Goal: Task Accomplishment & Management: Manage account settings

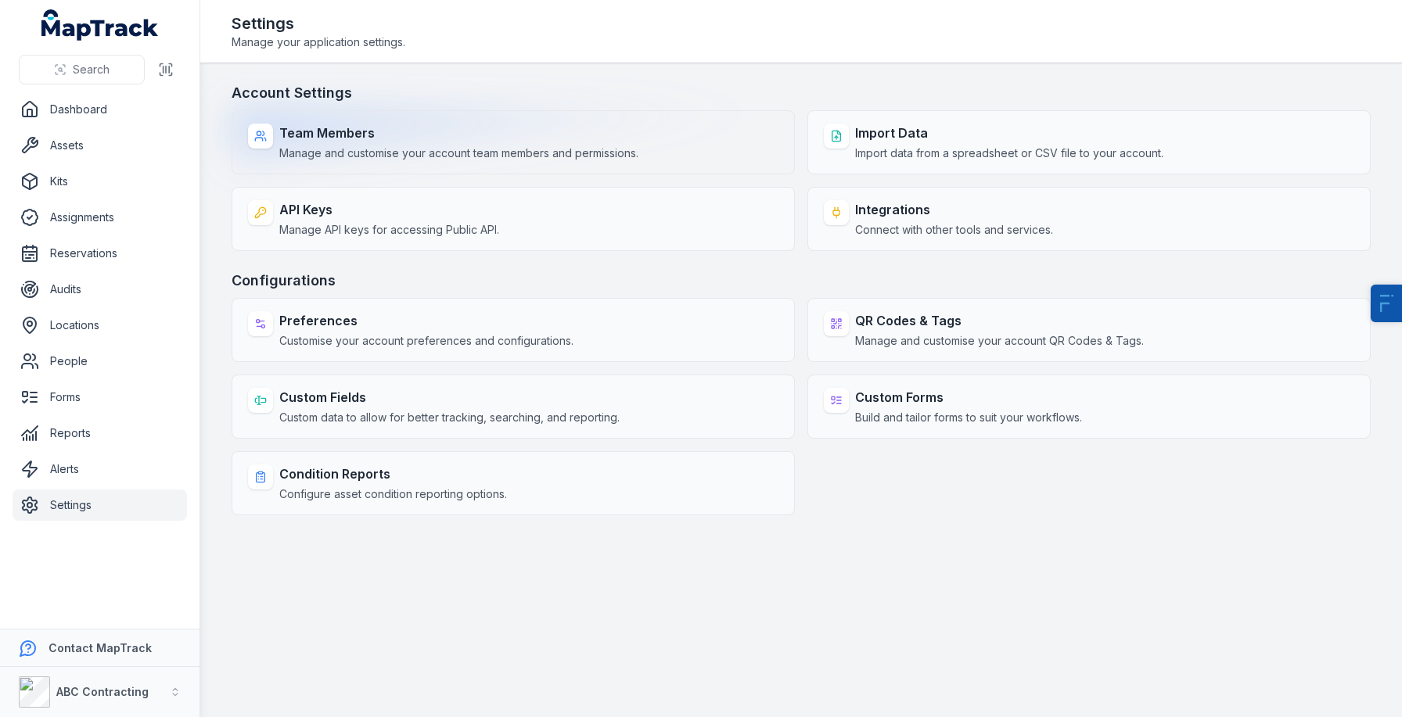
click at [385, 146] on span "Manage and customise your account team members and permissions." at bounding box center [458, 154] width 359 height 16
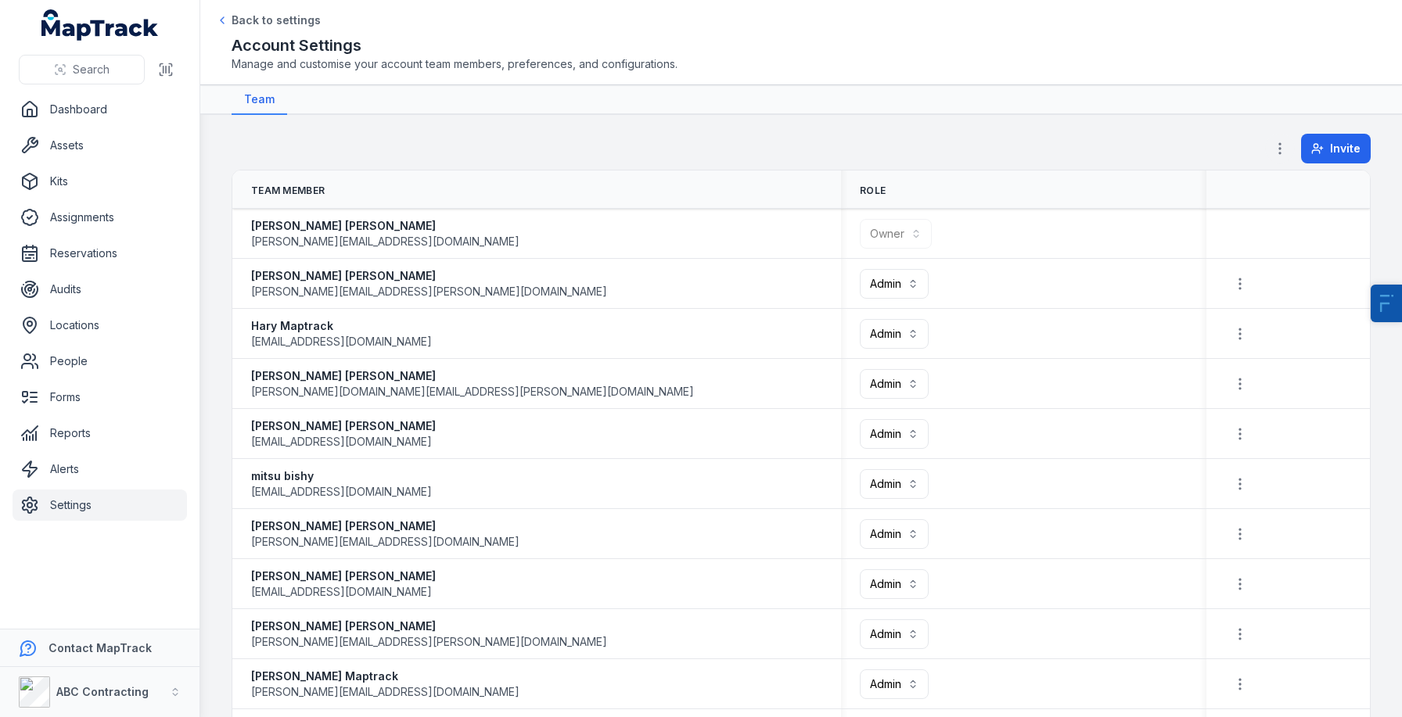
click at [1282, 138] on button "button" at bounding box center [1280, 149] width 30 height 30
click at [1219, 197] on div "Permissions" at bounding box center [1202, 190] width 175 height 28
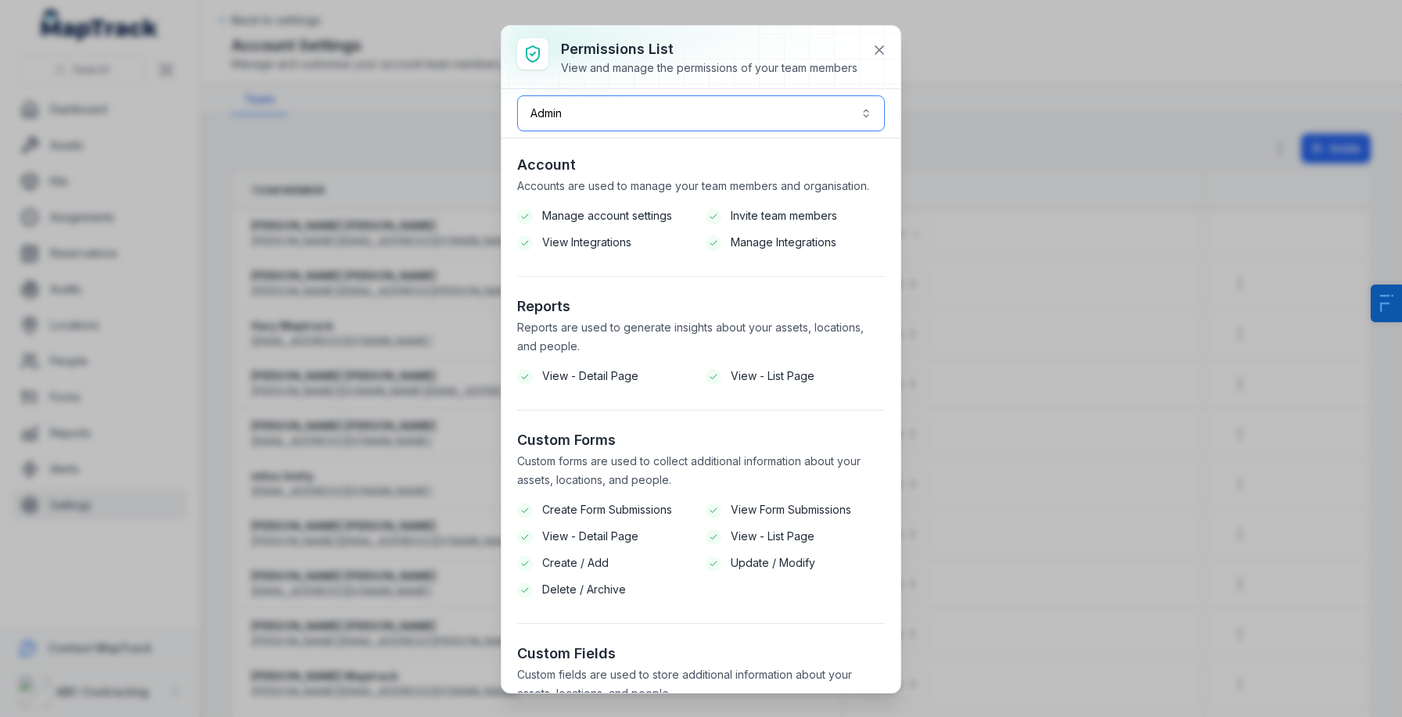
click at [637, 114] on button "Admin *****" at bounding box center [701, 113] width 368 height 36
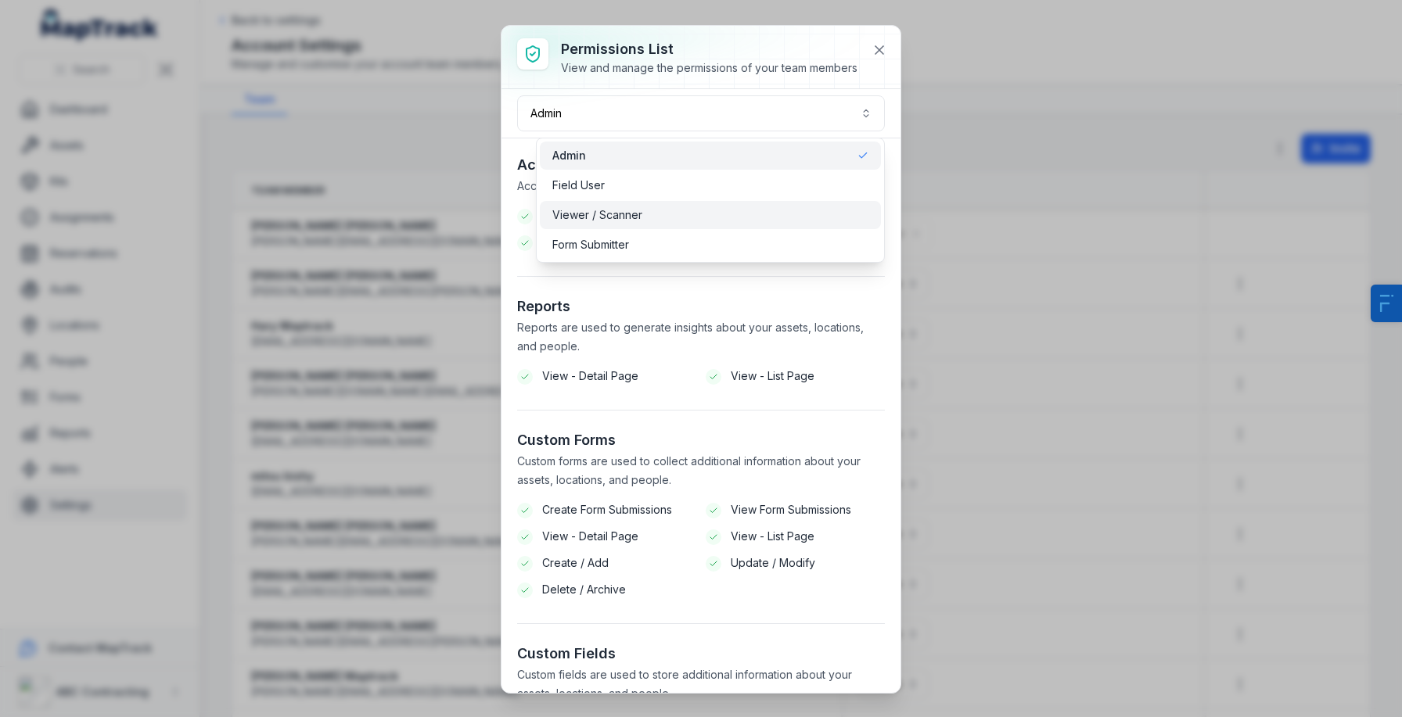
click at [610, 213] on span "Viewer / Scanner" at bounding box center [597, 215] width 90 height 16
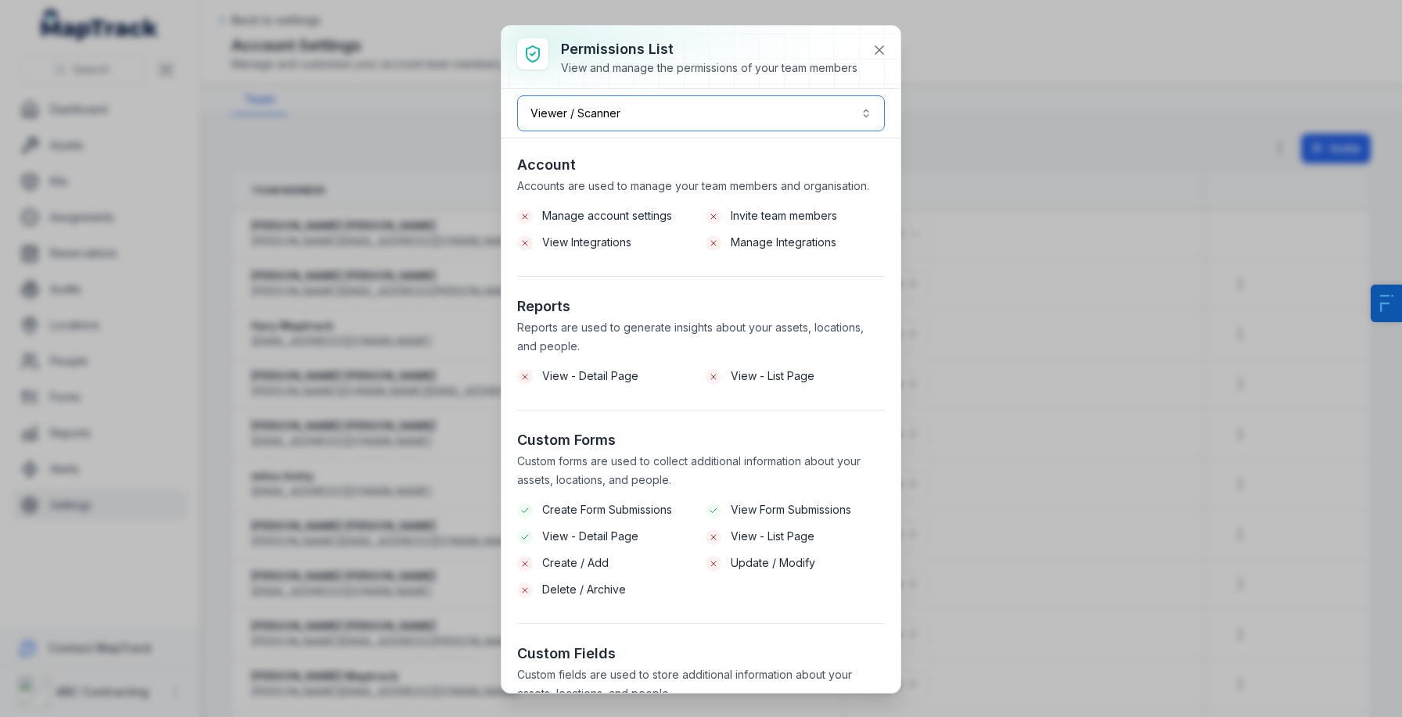
click at [754, 120] on button "Viewer / Scanner *******" at bounding box center [701, 113] width 368 height 36
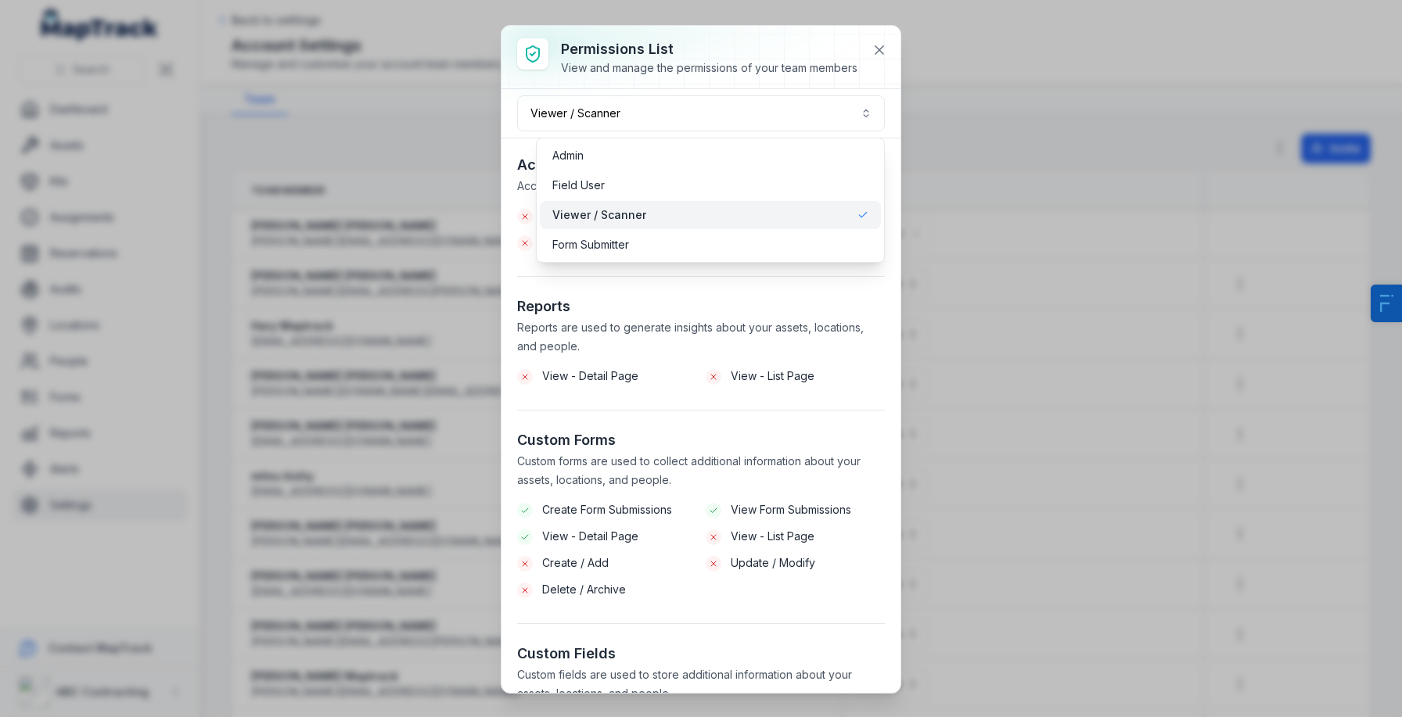
click at [747, 57] on div "Permissions List View and manage the permissions of your team members Viewer / …" at bounding box center [701, 359] width 399 height 667
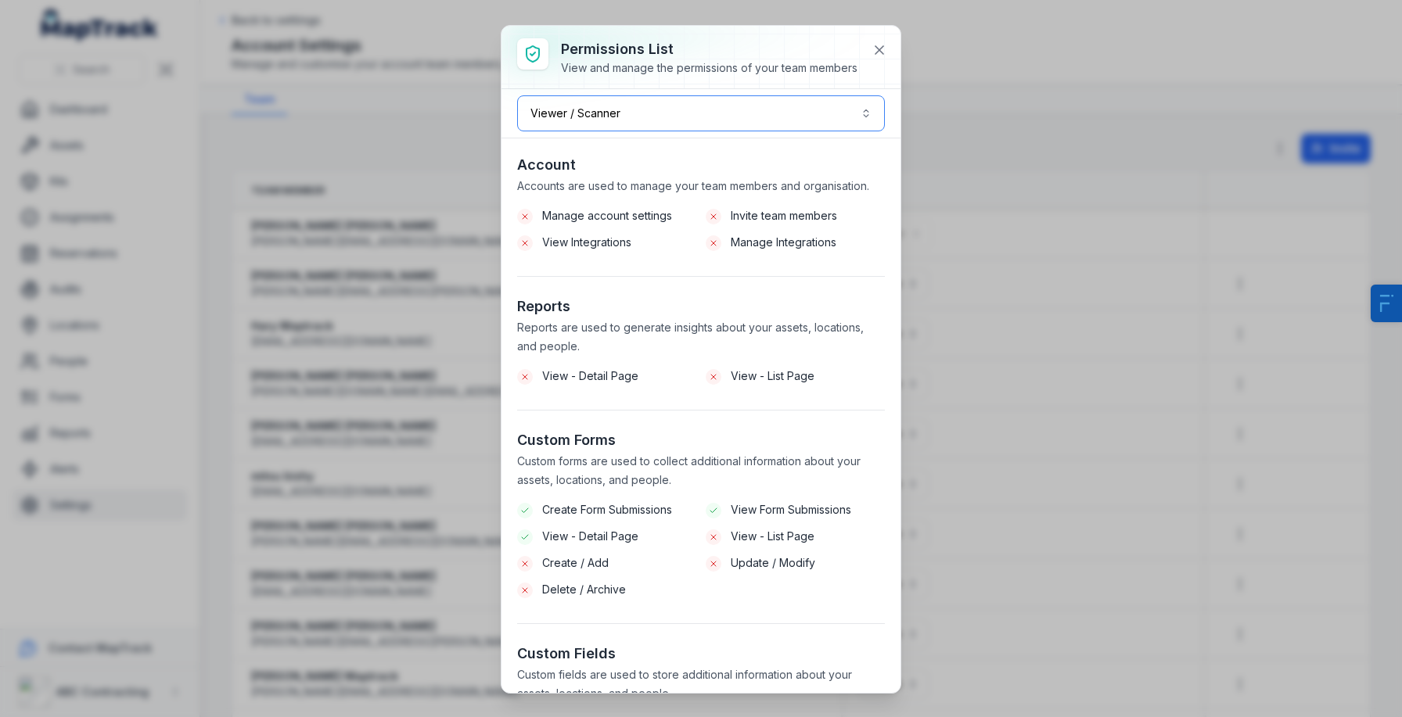
click at [671, 118] on button "Viewer / Scanner *******" at bounding box center [701, 113] width 368 height 36
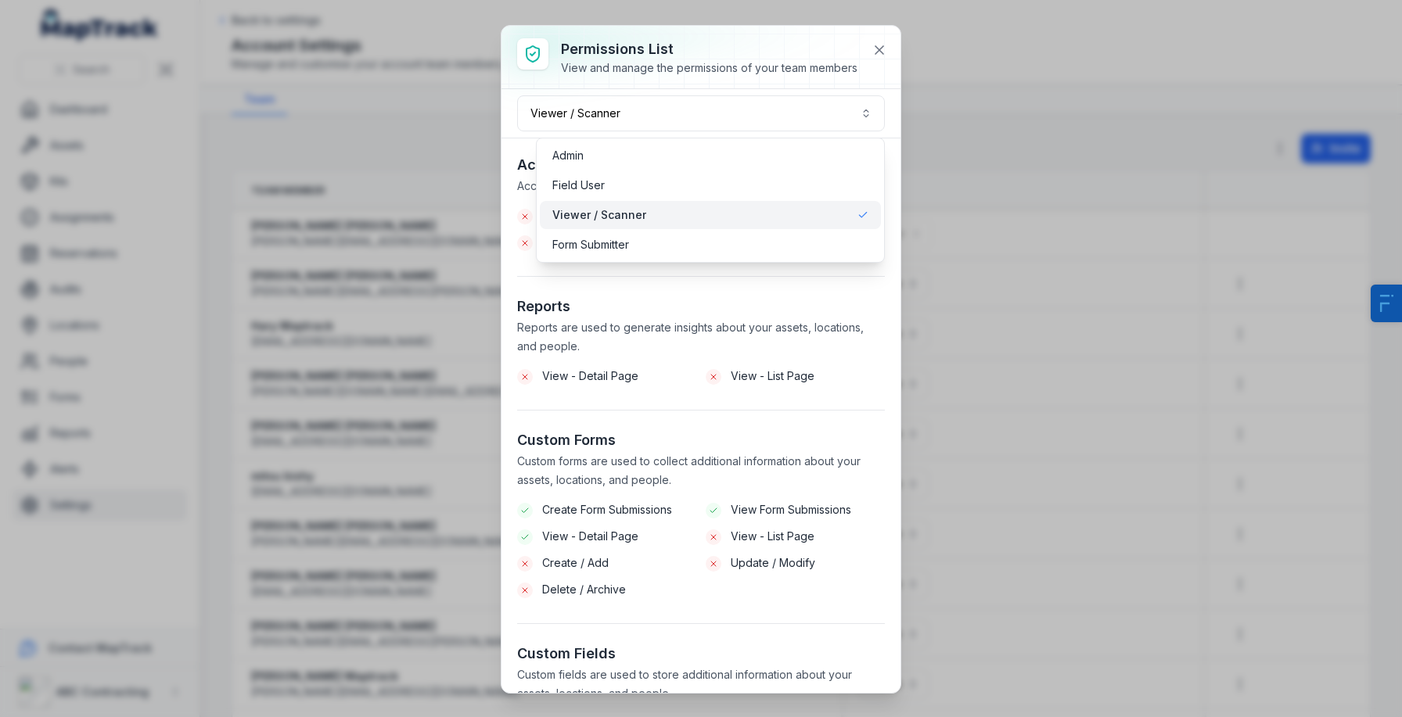
click at [638, 229] on div "Admin Field User Viewer / Scanner Form Submitter" at bounding box center [711, 200] width 350 height 125
click at [641, 248] on div "Form Submitter" at bounding box center [710, 245] width 317 height 16
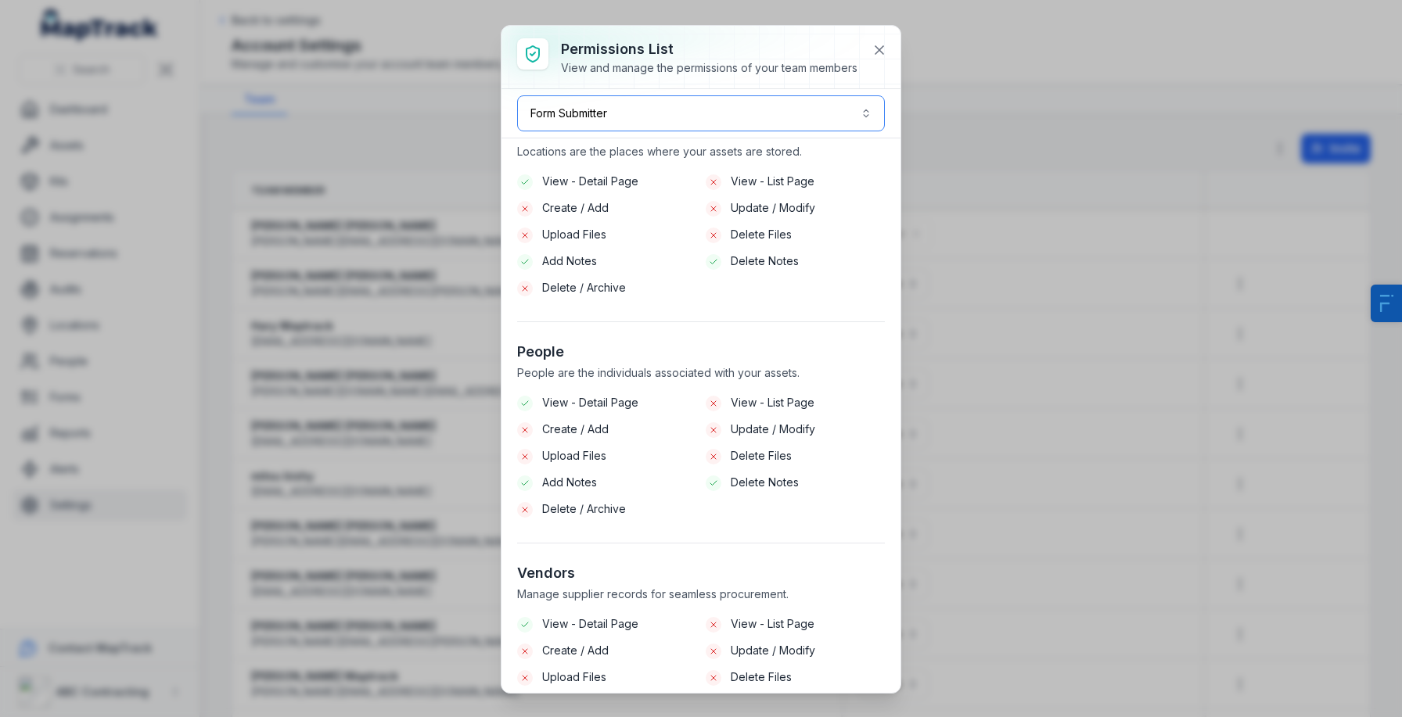
scroll to position [1050, 0]
click at [879, 49] on icon at bounding box center [880, 50] width 8 height 8
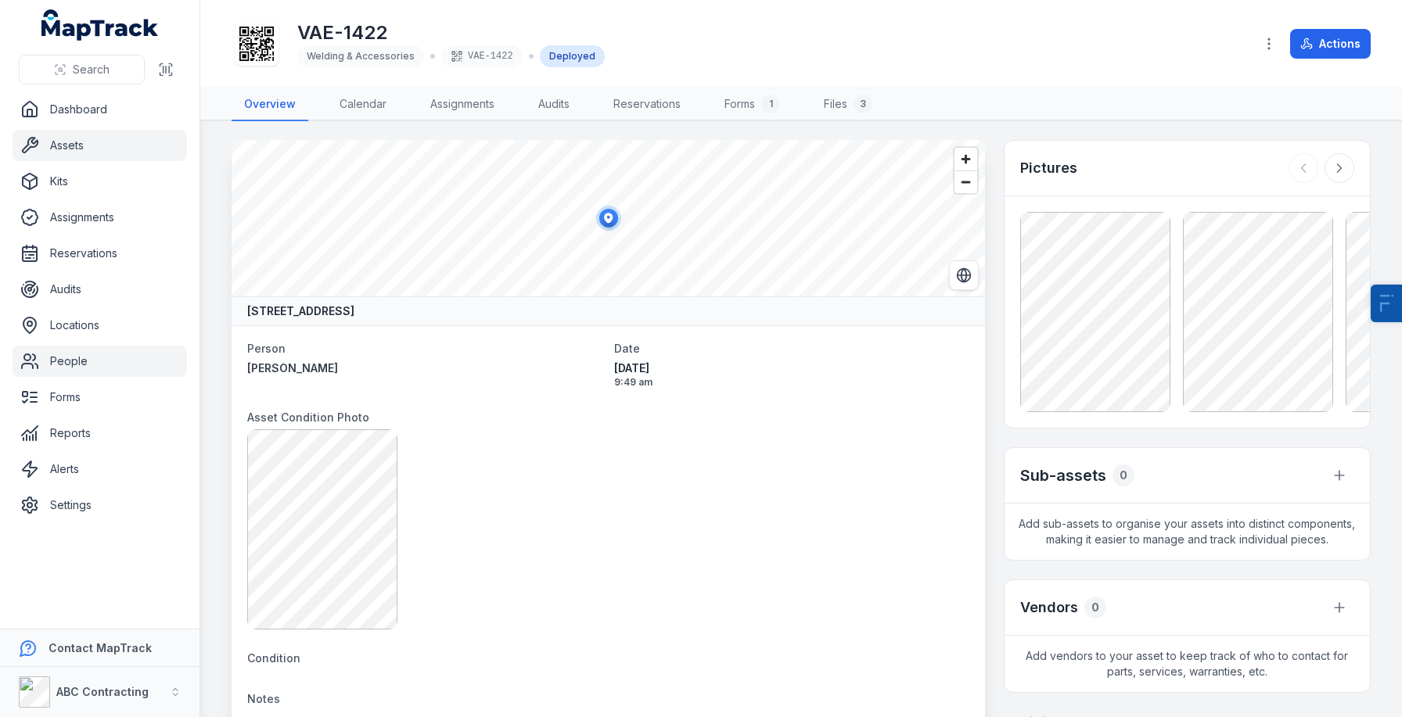
click at [49, 356] on link "People" at bounding box center [100, 361] width 174 height 31
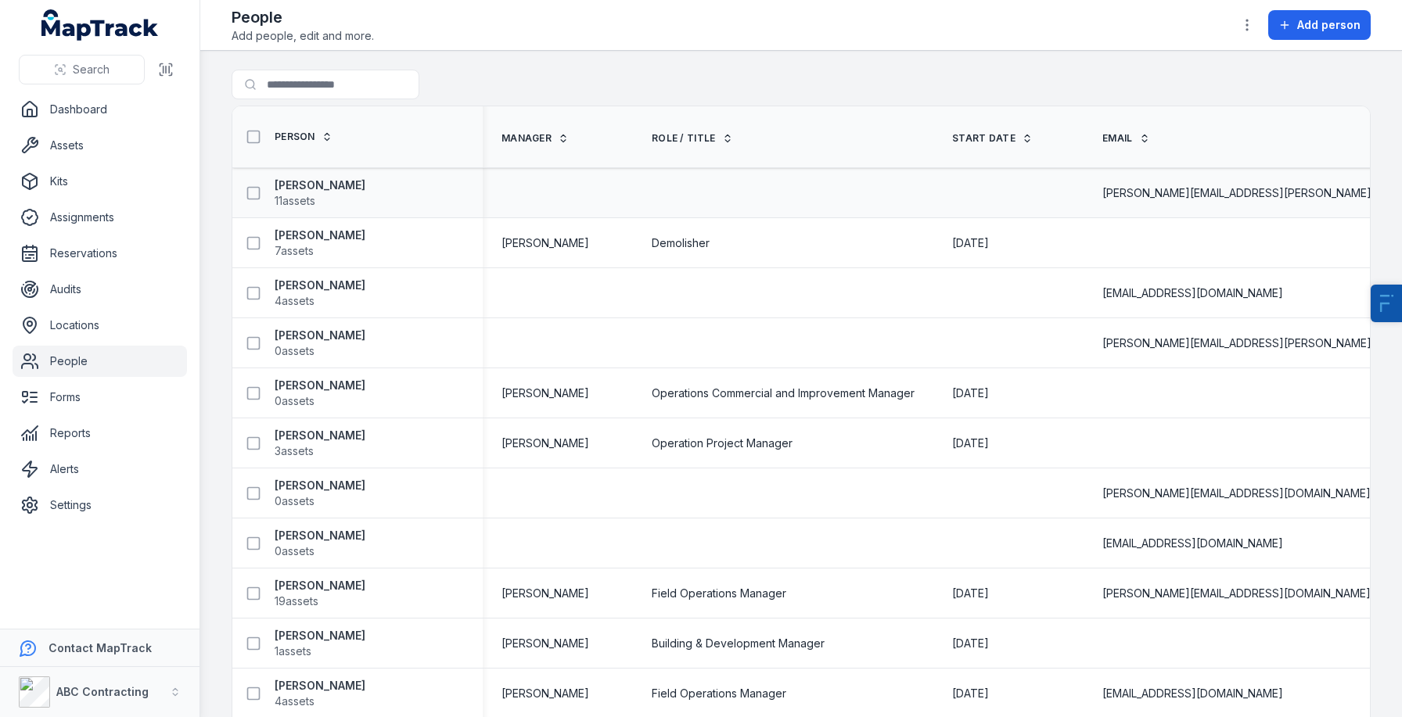
click at [326, 168] on td "Alex Armstead 11 assets" at bounding box center [357, 193] width 250 height 50
click at [56, 517] on link "Settings" at bounding box center [100, 505] width 174 height 31
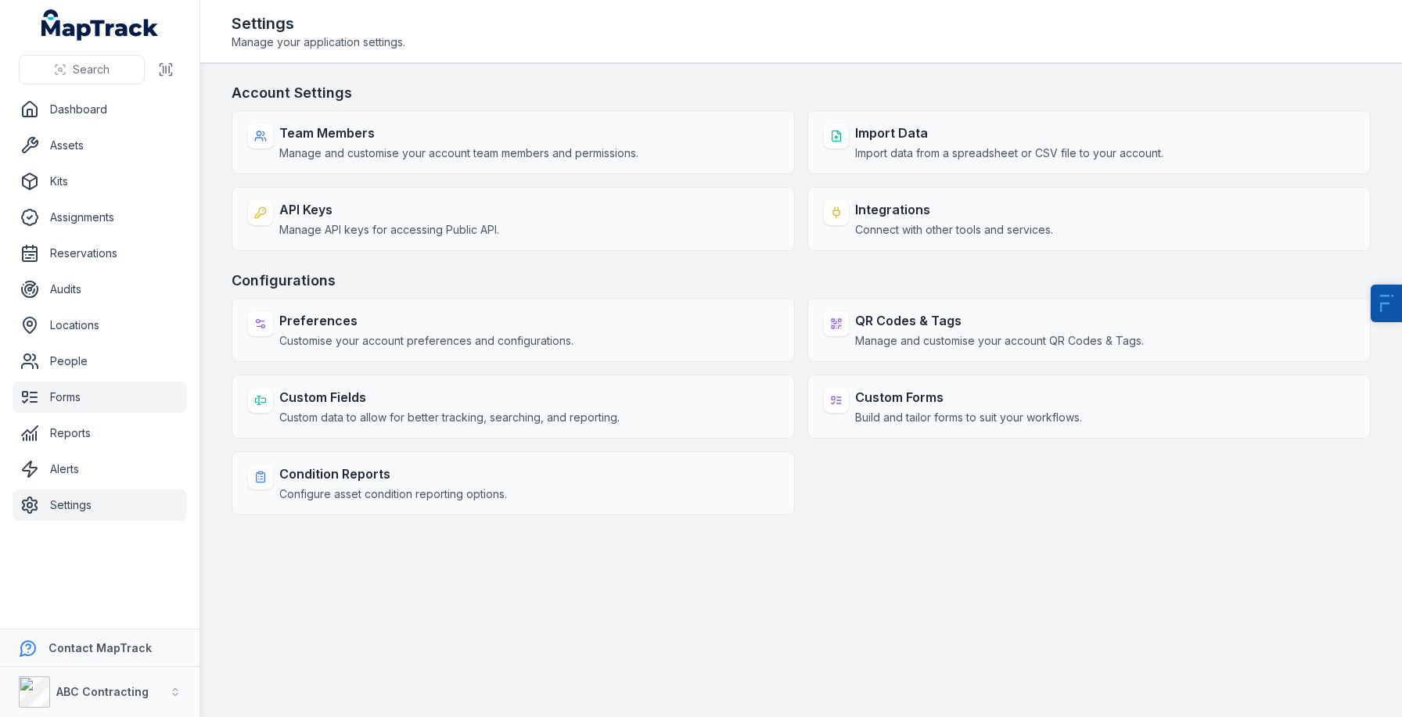
click at [33, 408] on link "Forms" at bounding box center [100, 397] width 174 height 31
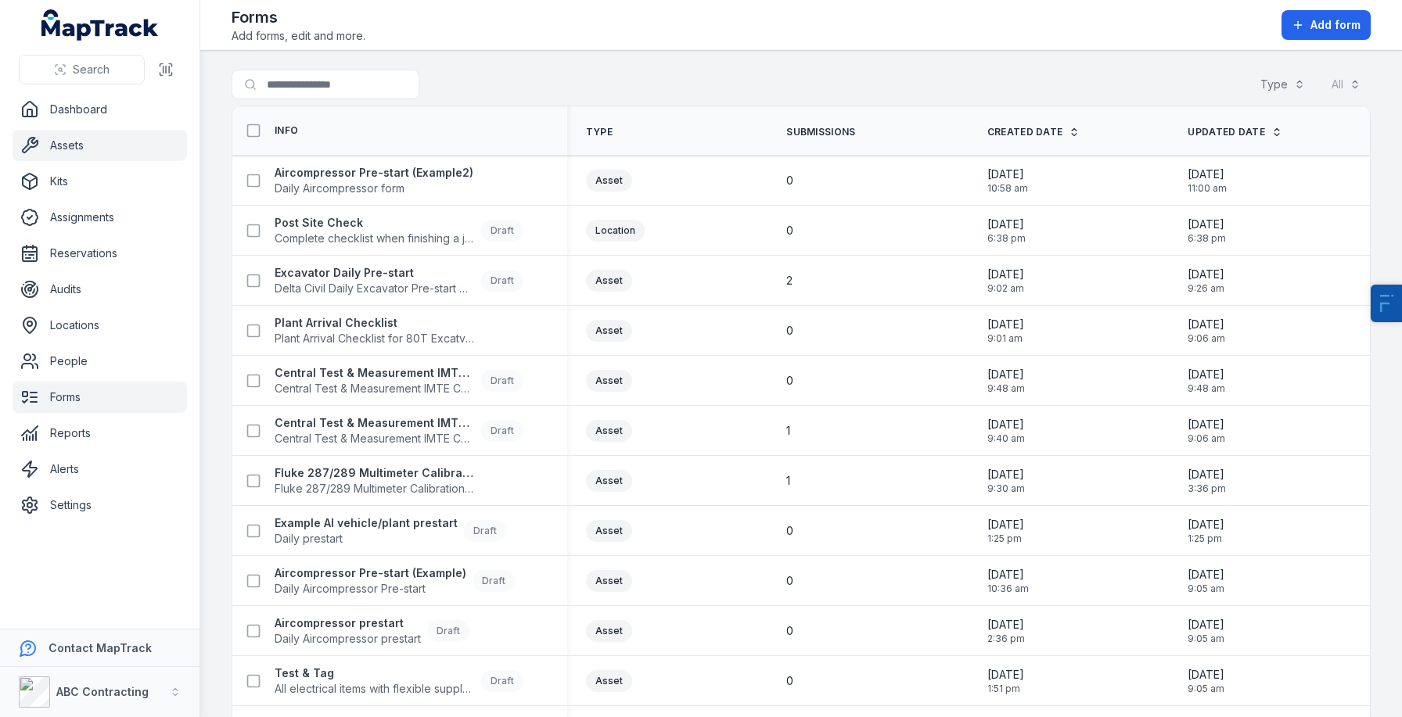
click at [106, 150] on link "Assets" at bounding box center [100, 145] width 174 height 31
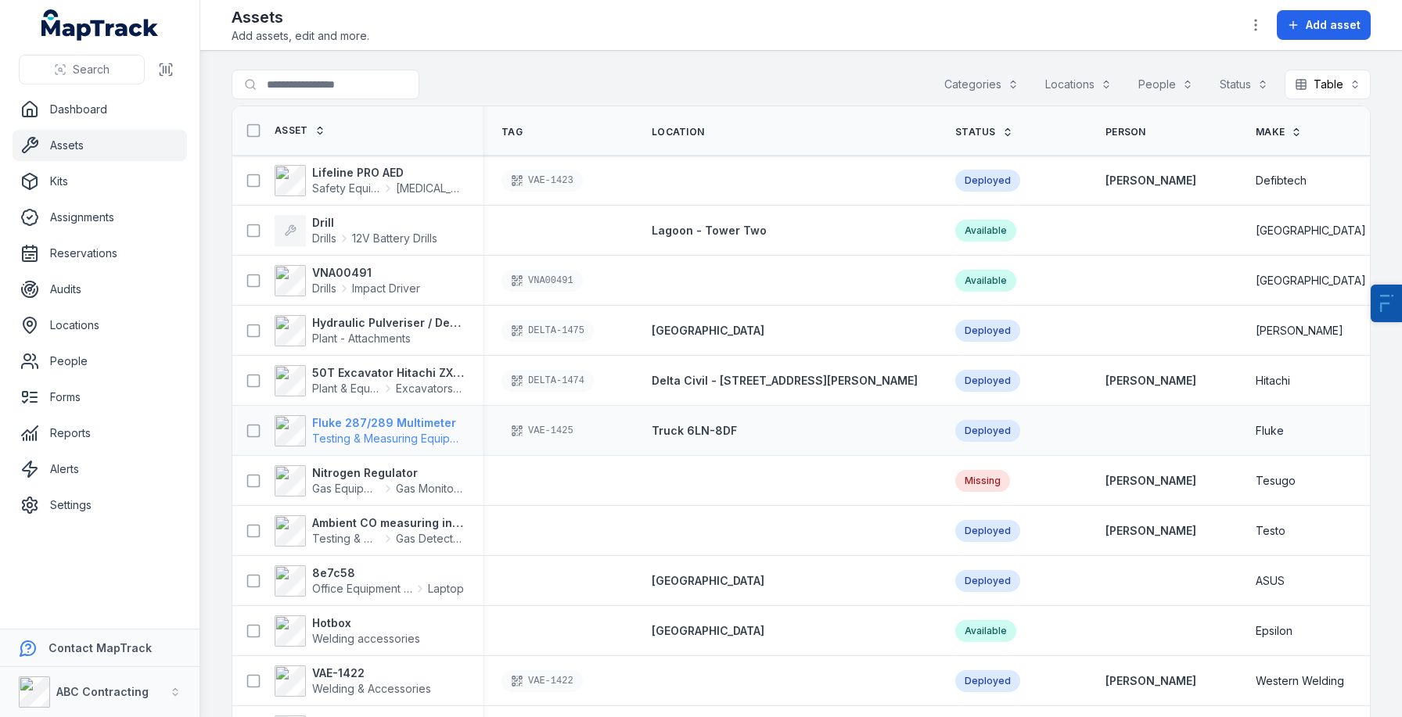
click at [390, 433] on span "Testing & Measuring Equipment" at bounding box center [393, 438] width 163 height 13
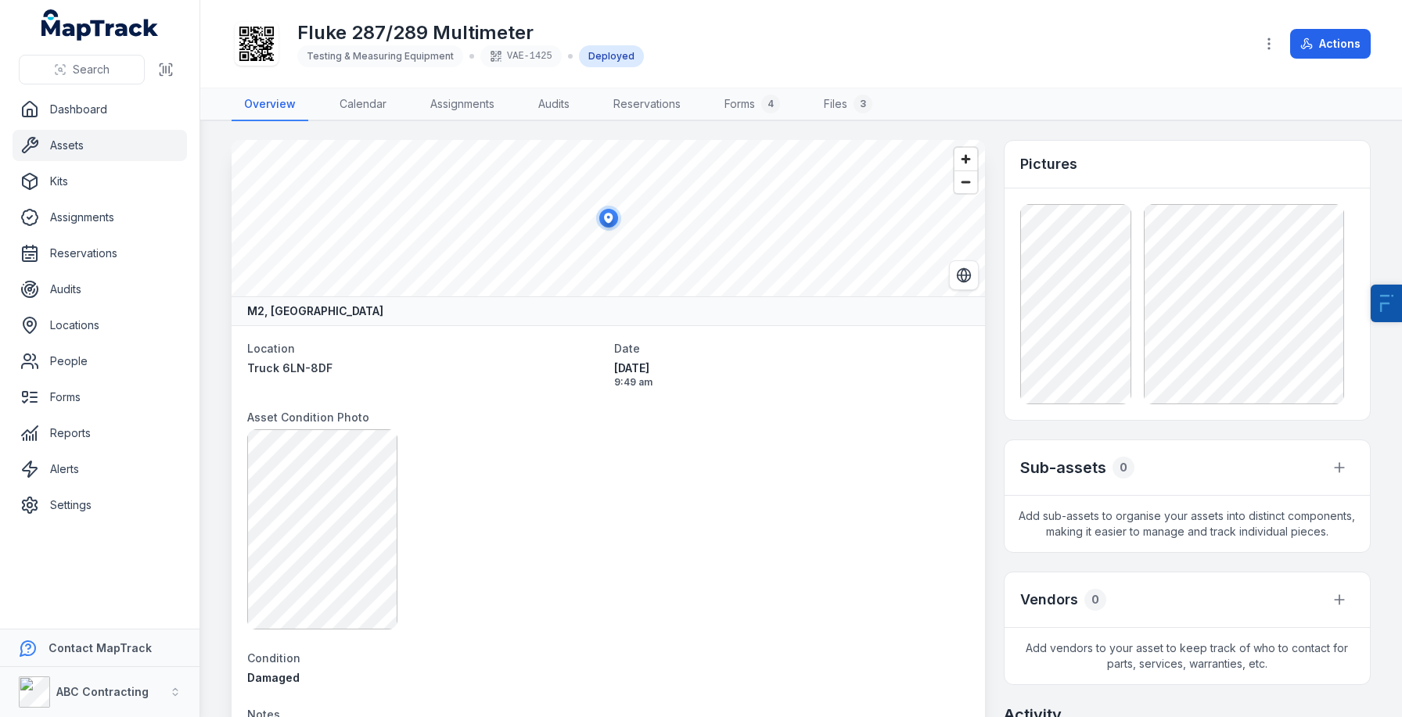
click at [270, 42] on icon at bounding box center [256, 44] width 34 height 34
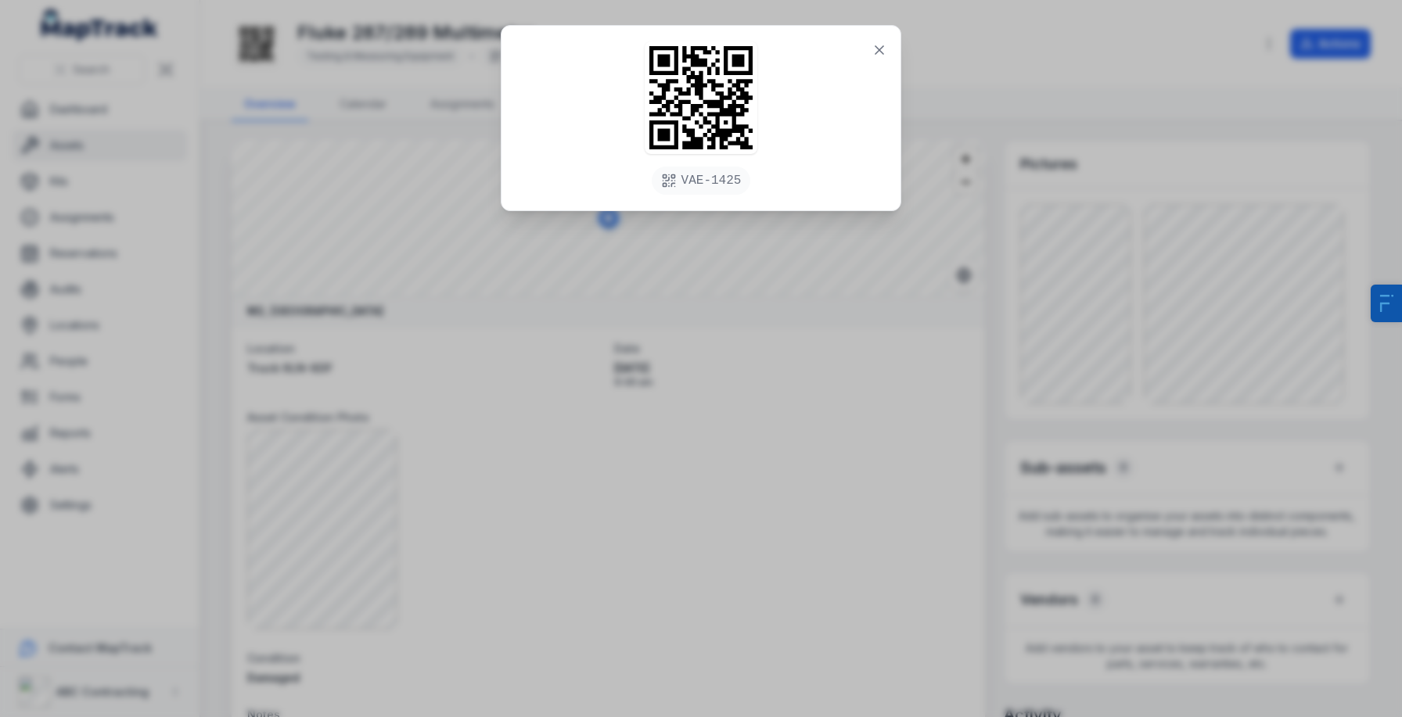
click at [499, 398] on div "VAE-1425" at bounding box center [701, 358] width 1402 height 717
click at [882, 46] on icon at bounding box center [880, 50] width 8 height 8
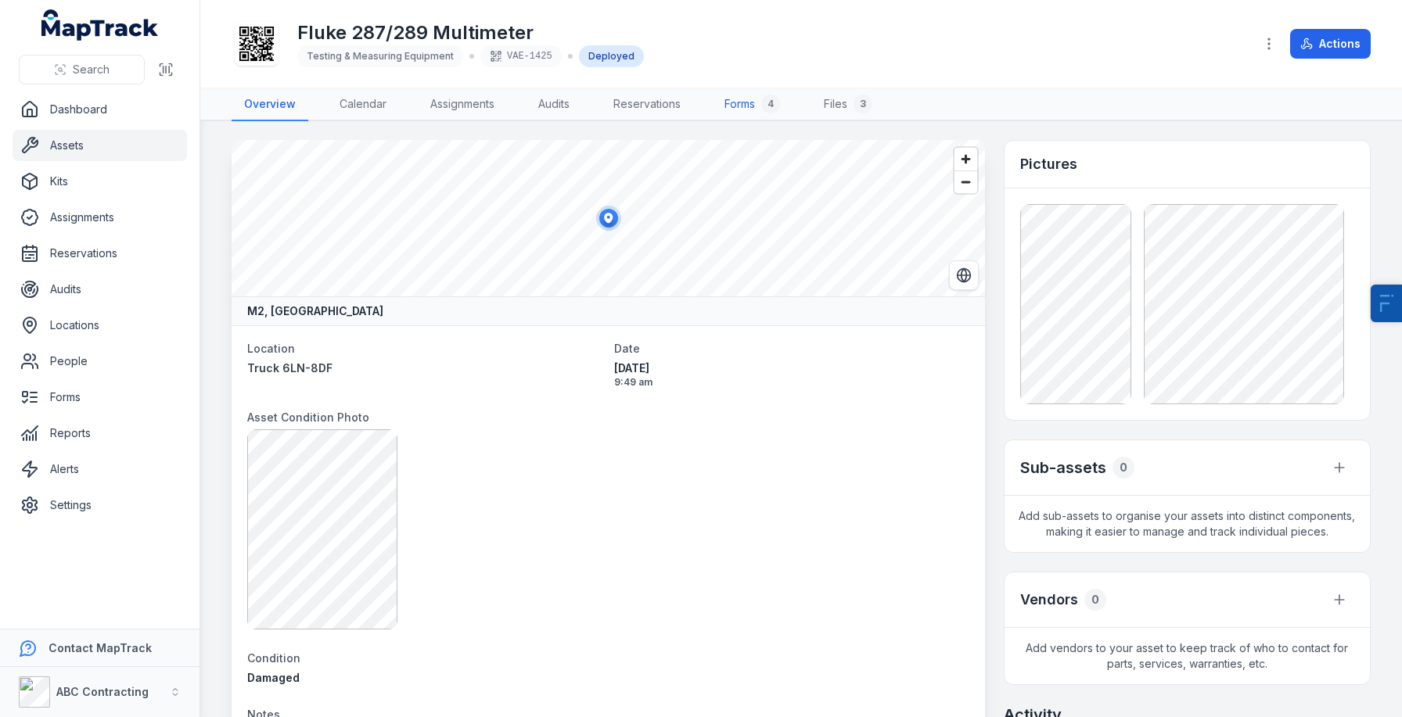
click at [728, 112] on link "Forms 4" at bounding box center [752, 104] width 81 height 33
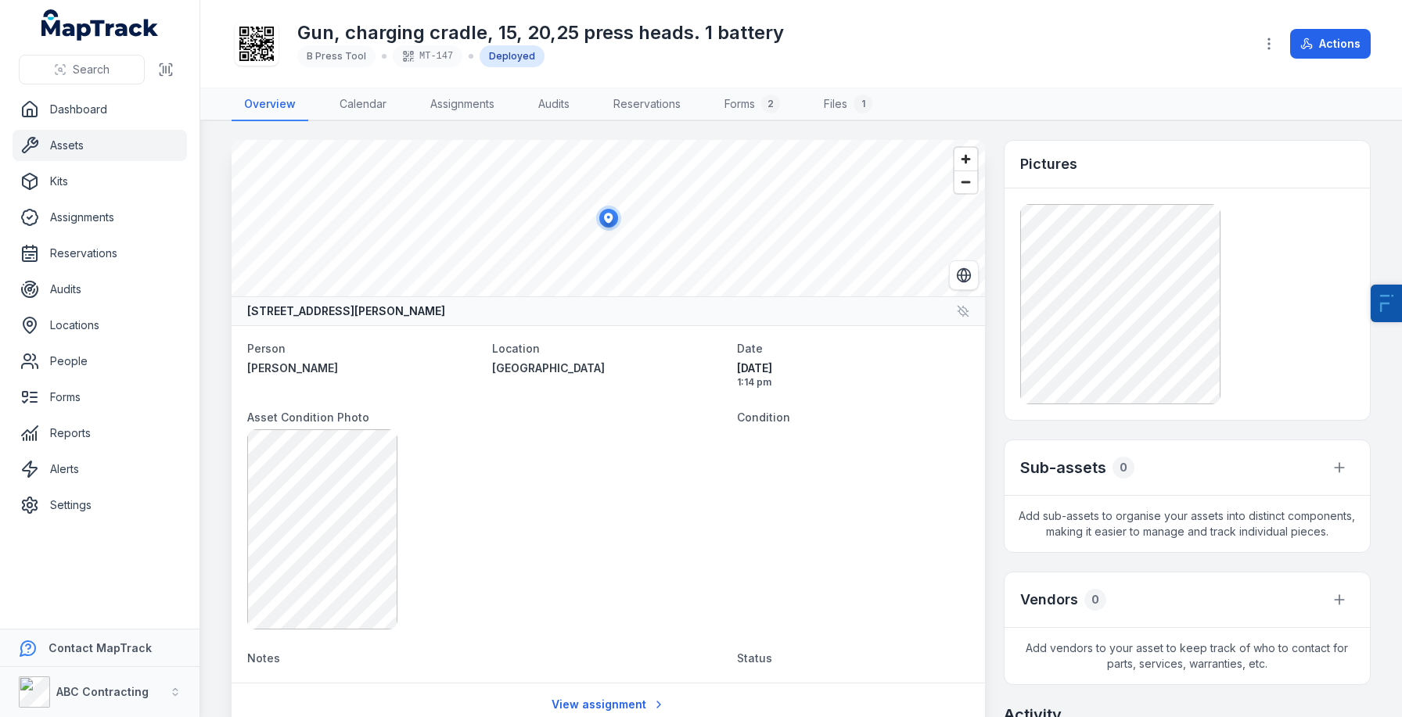
click at [92, 146] on link "Assets" at bounding box center [100, 145] width 174 height 31
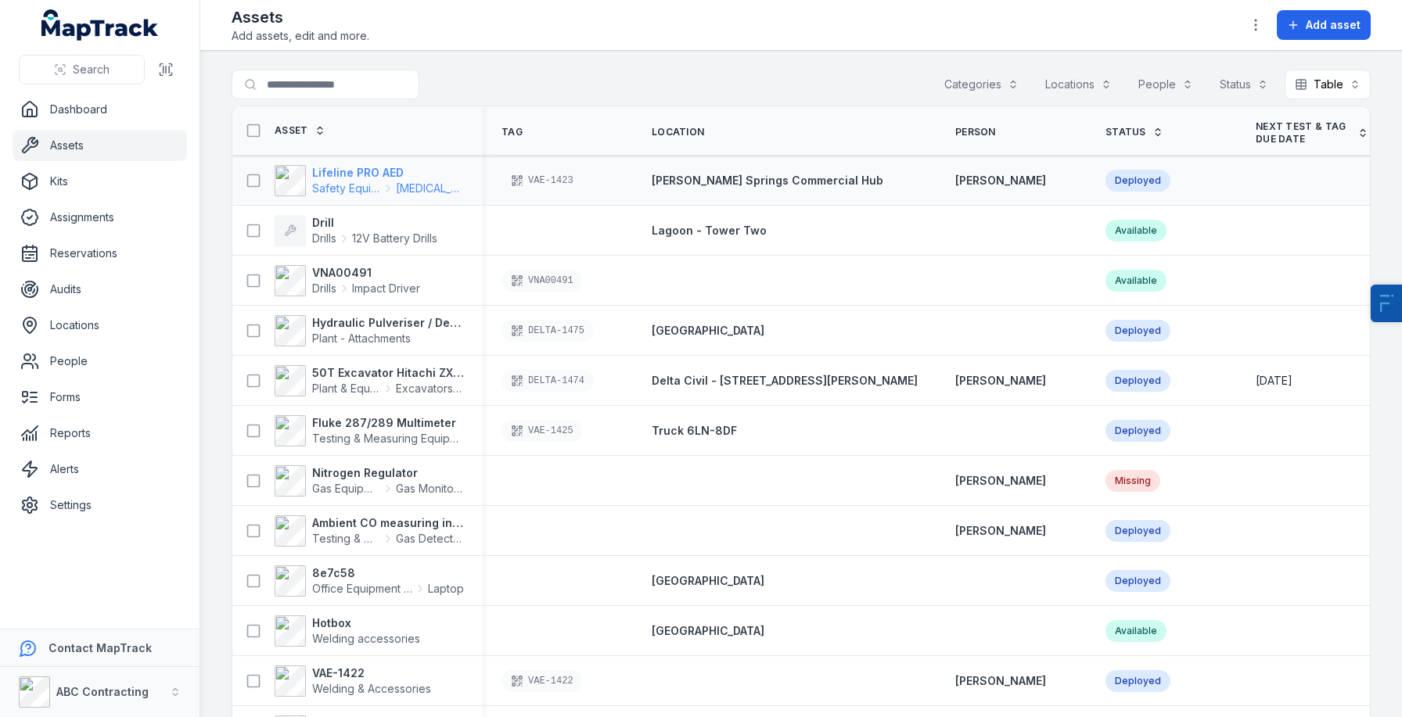
click at [351, 172] on strong "Lifeline PRO AED" at bounding box center [388, 173] width 152 height 16
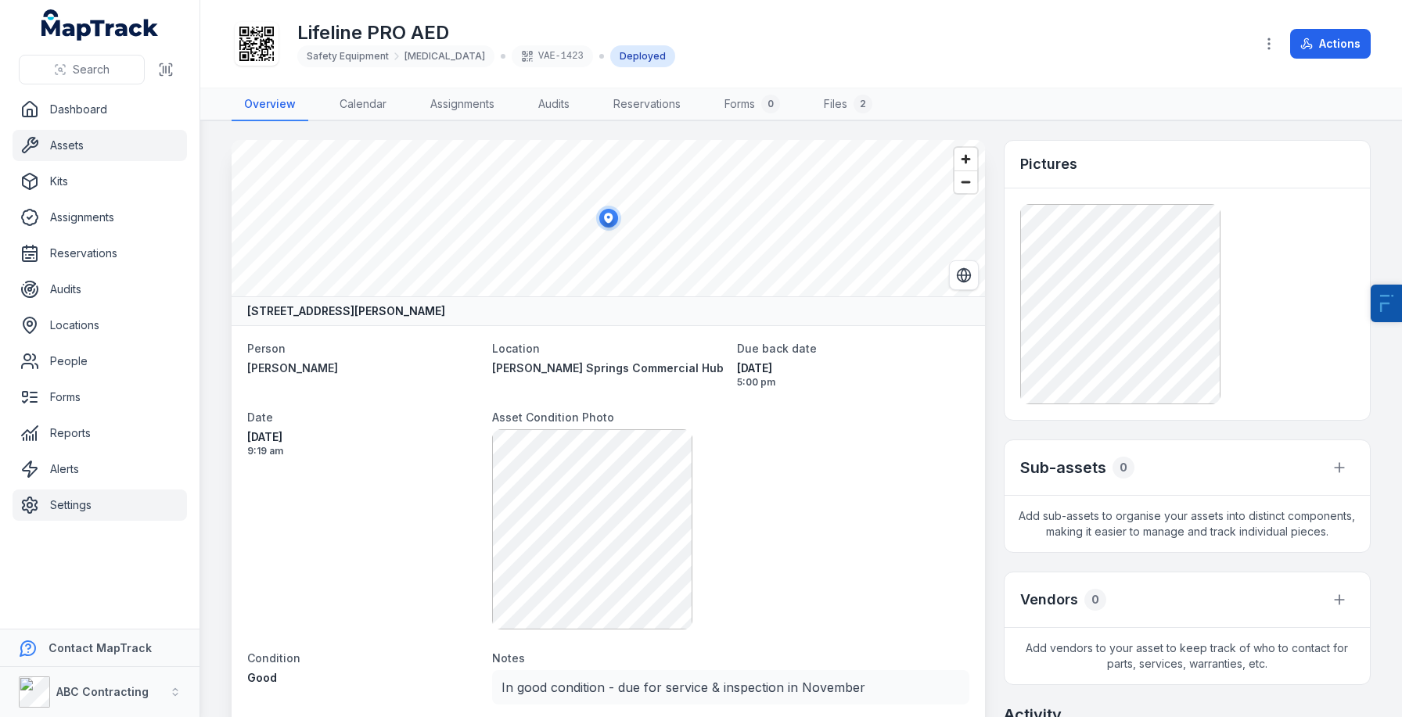
click at [76, 500] on link "Settings" at bounding box center [100, 505] width 174 height 31
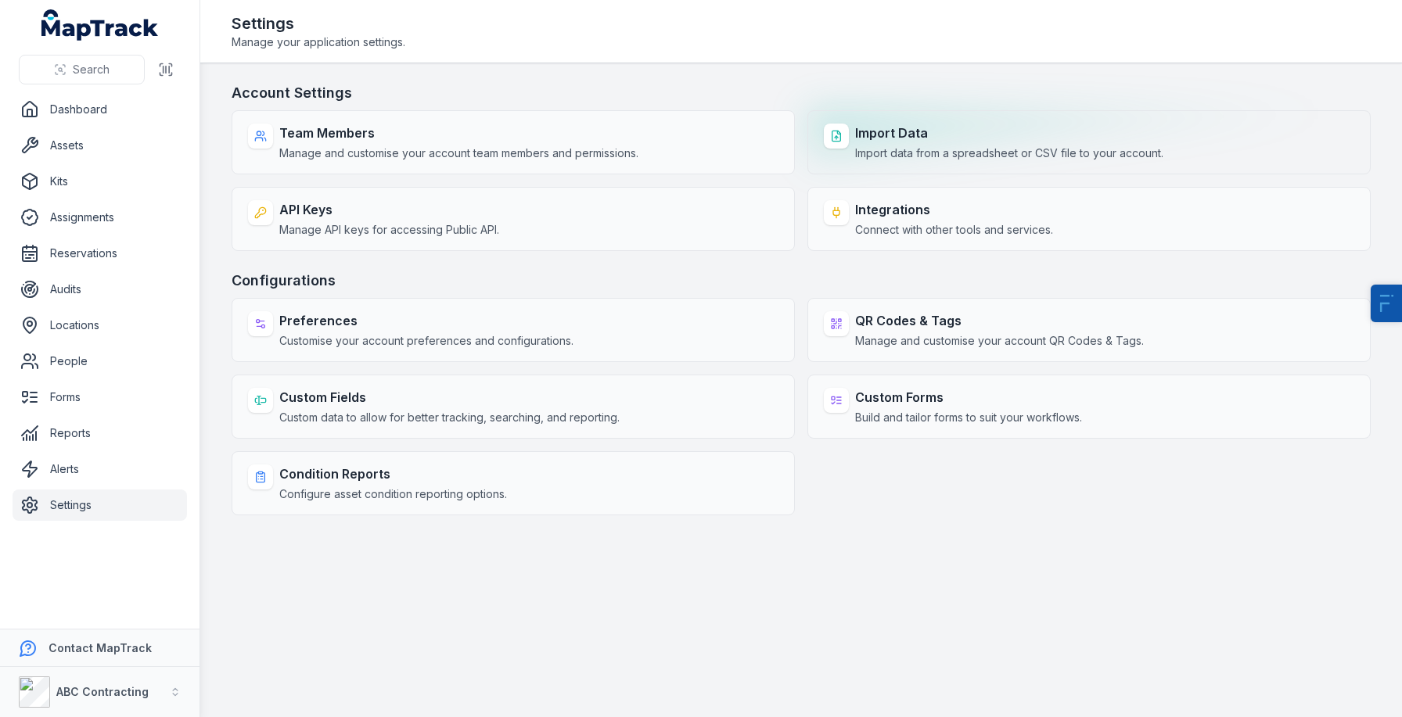
click at [883, 152] on span "Import data from a spreadsheet or CSV file to your account." at bounding box center [1009, 154] width 308 height 16
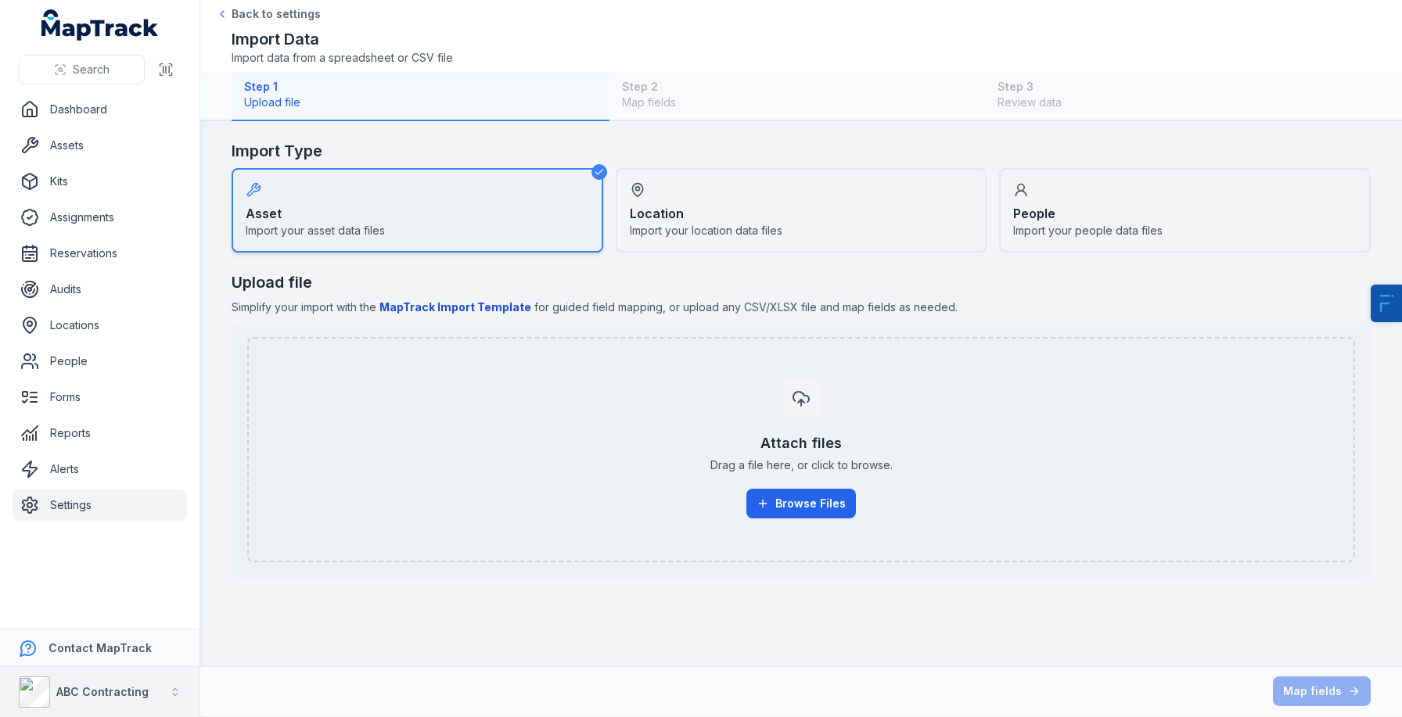
click at [70, 696] on strong "ABC Contracting" at bounding box center [102, 691] width 92 height 13
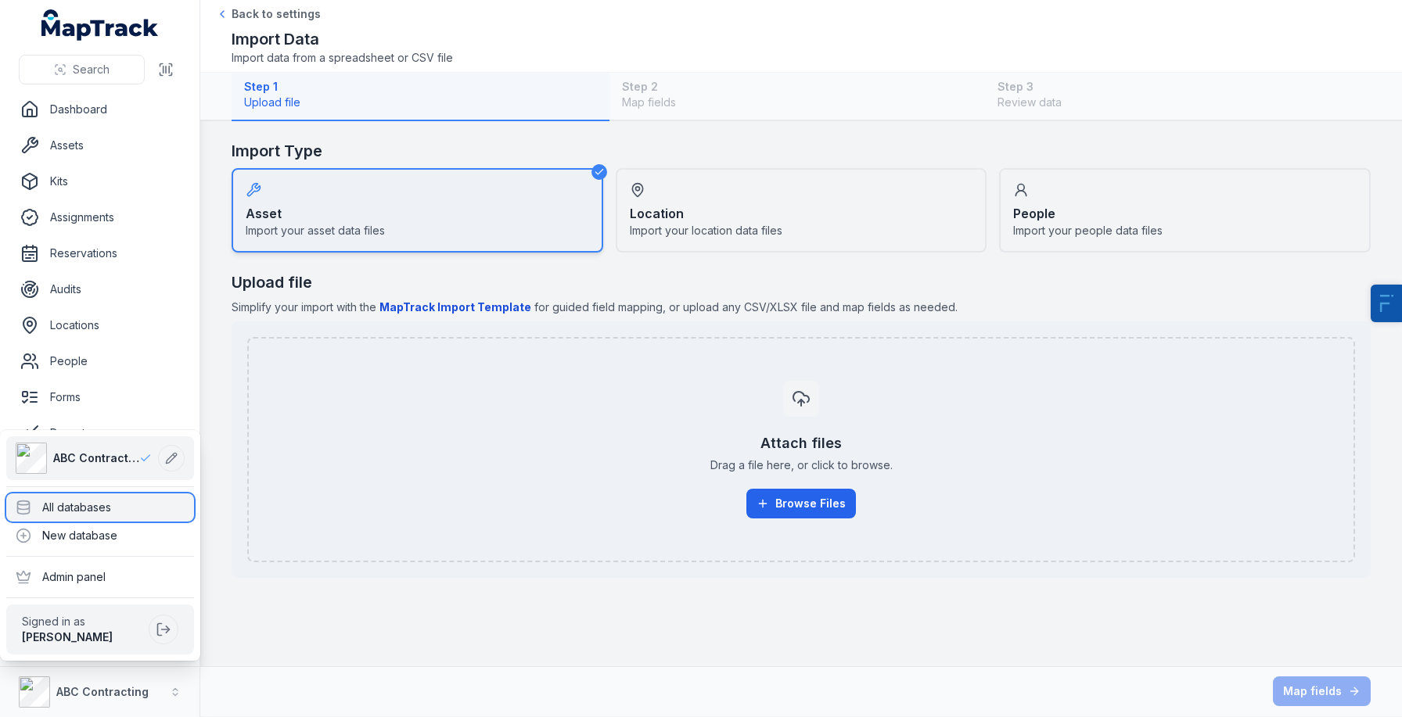
click at [92, 507] on div "All databases" at bounding box center [100, 508] width 188 height 28
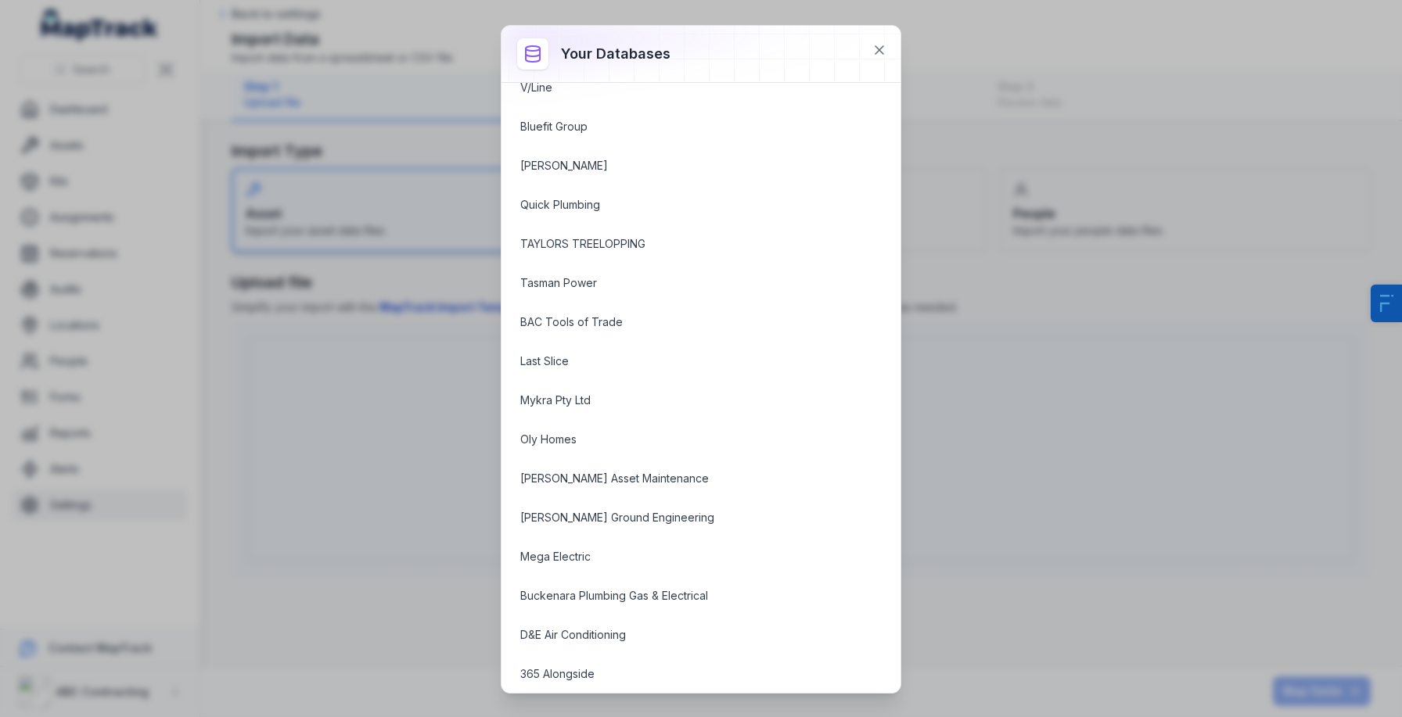
scroll to position [1964, 0]
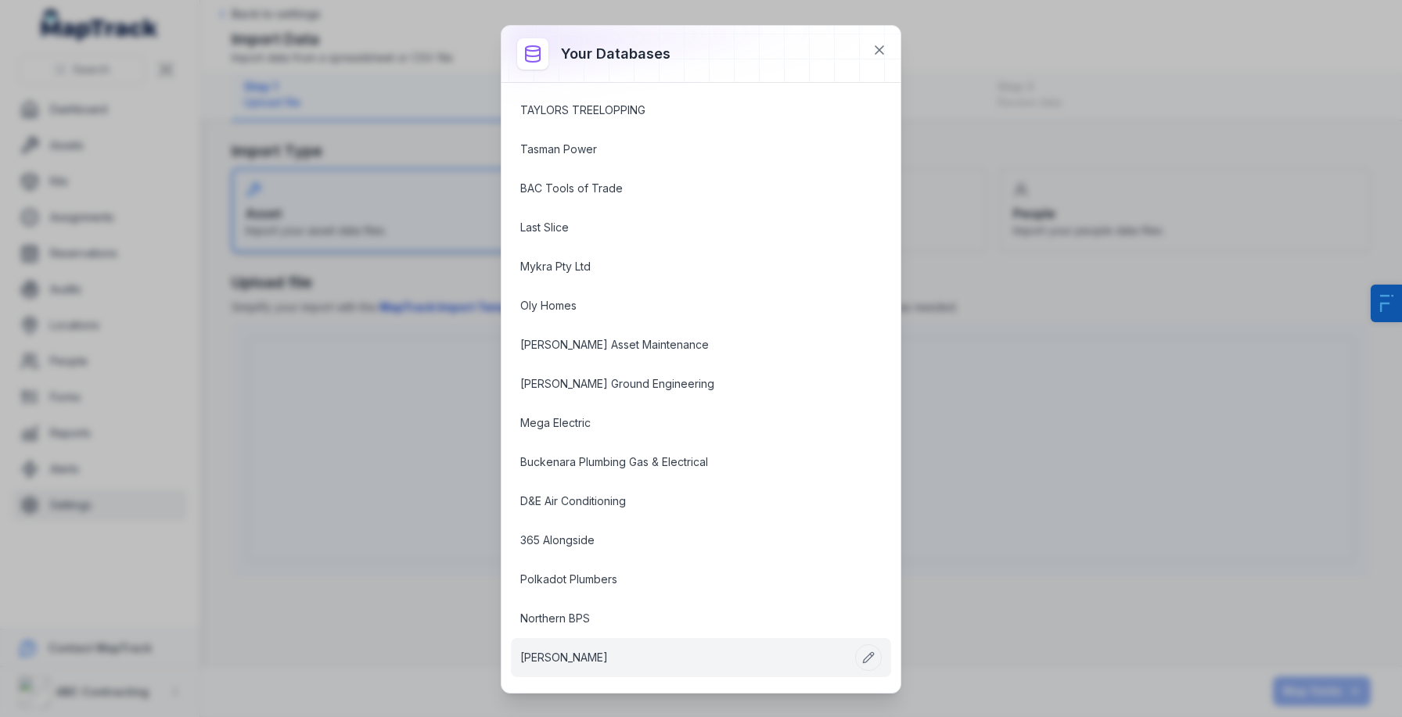
click at [585, 660] on link "AG Coombes" at bounding box center [682, 658] width 324 height 16
